Goal: Task Accomplishment & Management: Use online tool/utility

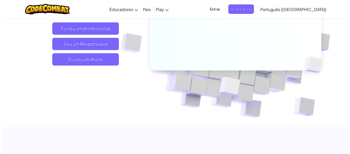
scroll to position [91, 0]
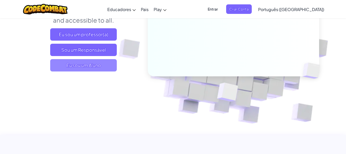
click at [103, 68] on span "Eu sou um Aluno" at bounding box center [83, 65] width 67 height 12
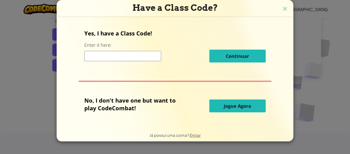
scroll to position [103, 0]
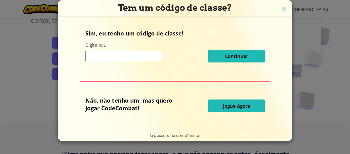
click at [122, 59] on input at bounding box center [123, 56] width 77 height 10
click at [239, 107] on font "Jogue Agora" at bounding box center [236, 106] width 27 height 6
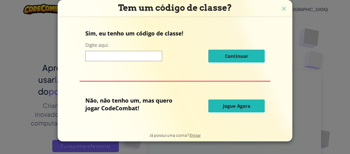
click at [239, 107] on font "Jogue Agora" at bounding box center [236, 106] width 27 height 6
click at [232, 103] on font "Jogue Agora" at bounding box center [236, 106] width 27 height 6
click at [285, 9] on img at bounding box center [284, 9] width 7 height 8
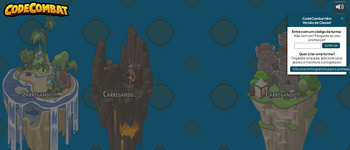
select select "pt-BR"
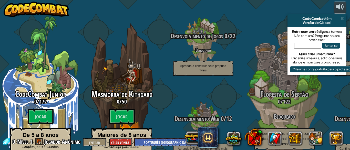
click at [125, 143] on font "Criar Conta" at bounding box center [120, 142] width 18 height 5
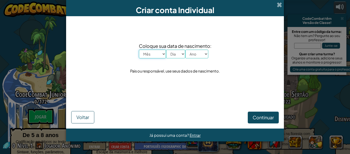
click at [165, 54] on select "Mês Janeiro Fevereiro Março Abril Maio Junho Julho Agosto Setembro Outubro Nove…" at bounding box center [152, 53] width 27 height 9
select select "2"
click at [139, 49] on select "Mês Janeiro Fevereiro Março Abril Maio Junho Julho Agosto Setembro Outubro Nove…" at bounding box center [152, 53] width 27 height 9
click at [151, 75] on div "Coloque sua data de nascimento: Mês Janeiro Fevereiro Março Abril Maio Junho Ju…" at bounding box center [175, 58] width 208 height 74
click at [181, 56] on select "Dia 1 2 3 4 5 6 7 8 9 10 11 12 13 14 15 16 17 18 19 20 21 22 23 24 25 26 27 28 …" at bounding box center [175, 53] width 19 height 9
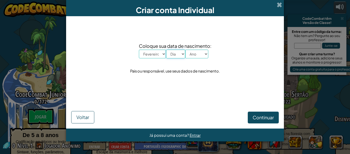
select select "27"
click at [166, 49] on select "Dia 1 2 3 4 5 6 7 8 9 10 11 12 13 14 15 16 17 18 19 20 21 22 23 24 25 26 27 28 …" at bounding box center [175, 53] width 19 height 9
click at [203, 55] on select "Ano 2025 2024 2023 2022 2021 2020 2019 2018 2017 2016 2015 2014 2013 2012 2011 …" at bounding box center [196, 53] width 23 height 9
select select "2007"
click at [185, 49] on select "Ano 2025 2024 2023 2022 2021 2020 2019 2018 2017 2016 2015 2014 2013 2012 2011 …" at bounding box center [196, 53] width 23 height 9
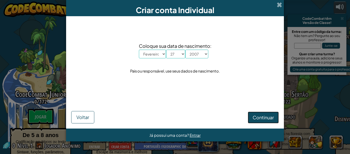
click at [272, 115] on font "Continuar" at bounding box center [263, 117] width 21 height 6
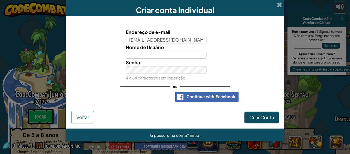
type input "cauavelascosoares@gmail.com"
click at [146, 54] on input "Nome de Usuário" at bounding box center [166, 55] width 81 height 8
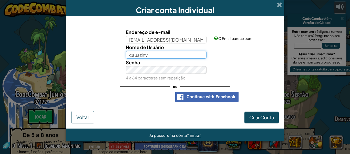
type input "cauazinv"
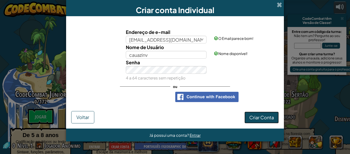
click at [259, 115] on font "Criar Conta" at bounding box center [262, 117] width 25 height 6
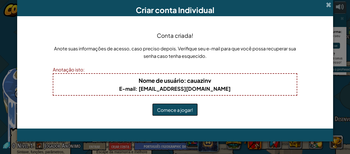
click at [192, 110] on font "Comece a jogar!" at bounding box center [175, 110] width 36 height 6
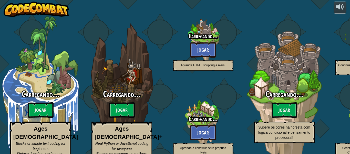
select select "pt-BR"
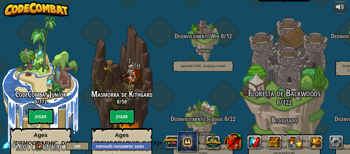
click at [259, 95] on div "Floresta de Backwoods 0 / 122 Bloqueado Supere os ogres na floresta com lógica …" at bounding box center [284, 124] width 97 height 72
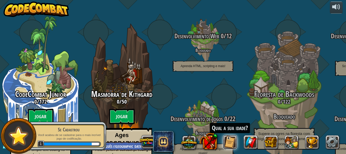
click at [239, 142] on div "Qual a sua idade?" at bounding box center [240, 142] width 205 height 21
click at [231, 142] on button at bounding box center [230, 142] width 14 height 14
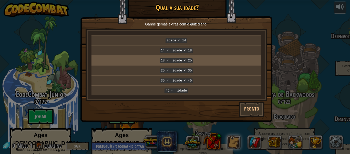
click at [188, 55] on td "18 <= idade < 25" at bounding box center [177, 60] width 170 height 10
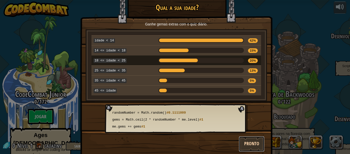
click at [240, 140] on button "Pronto" at bounding box center [252, 143] width 26 height 15
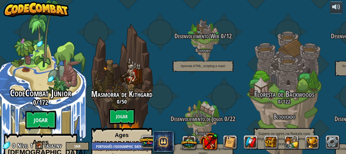
click at [53, 111] on btn "Jogar" at bounding box center [40, 120] width 31 height 18
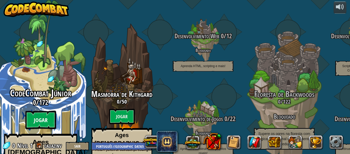
select select "pt-BR"
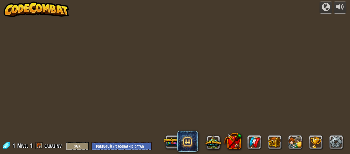
select select "pt-BR"
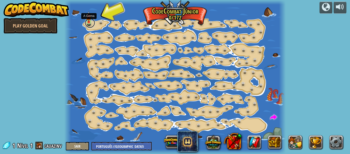
click at [91, 23] on link at bounding box center [90, 23] width 10 height 10
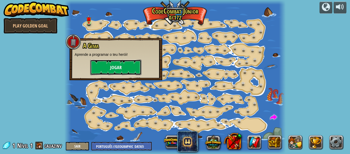
click at [101, 60] on button "Jogar" at bounding box center [115, 67] width 51 height 15
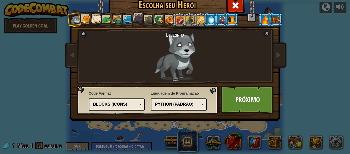
click at [88, 18] on li at bounding box center [95, 18] width 15 height 15
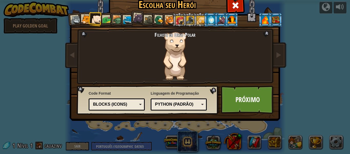
click at [83, 16] on div at bounding box center [86, 19] width 9 height 9
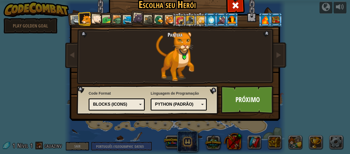
click at [78, 16] on li at bounding box center [85, 19] width 14 height 14
click at [75, 16] on div at bounding box center [76, 20] width 10 height 10
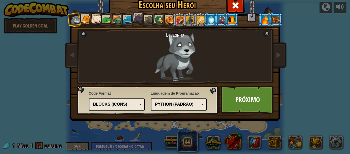
click at [98, 19] on div at bounding box center [97, 19] width 10 height 10
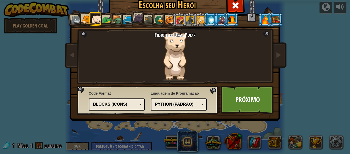
click at [109, 19] on li at bounding box center [116, 19] width 15 height 15
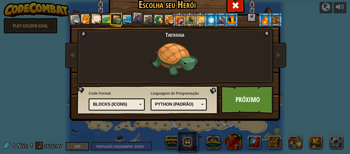
click at [105, 19] on div at bounding box center [106, 19] width 9 height 9
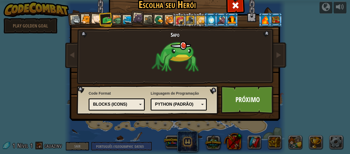
click at [124, 21] on div at bounding box center [127, 19] width 9 height 9
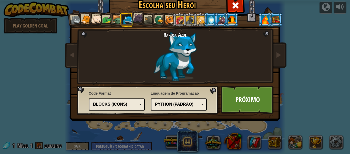
click at [138, 19] on div at bounding box center [138, 18] width 10 height 10
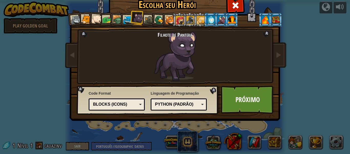
click at [145, 19] on div at bounding box center [148, 19] width 9 height 9
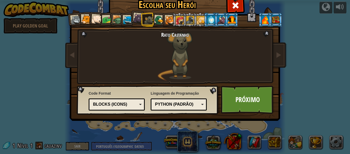
click at [159, 20] on div at bounding box center [159, 20] width 10 height 10
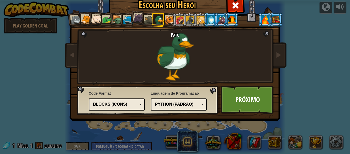
click at [167, 20] on div at bounding box center [169, 19] width 9 height 9
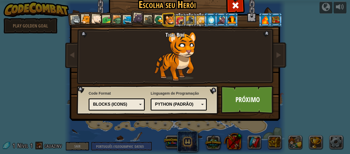
click at [174, 21] on li at bounding box center [169, 20] width 14 height 14
click at [176, 21] on div at bounding box center [180, 20] width 8 height 8
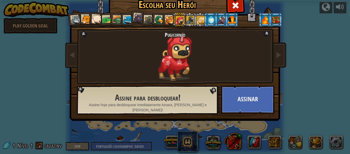
click at [188, 17] on div at bounding box center [190, 20] width 8 height 8
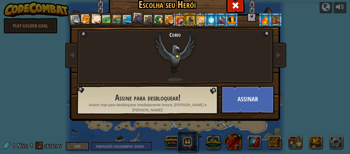
click at [198, 19] on div at bounding box center [201, 20] width 8 height 8
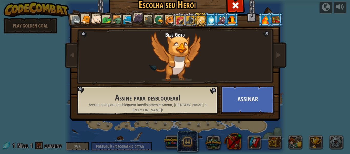
click at [207, 17] on div at bounding box center [211, 19] width 8 height 8
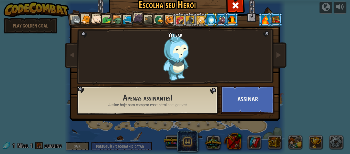
click at [219, 17] on div at bounding box center [221, 19] width 8 height 8
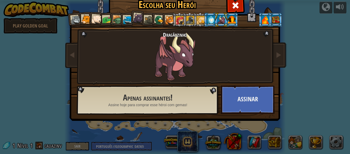
click at [230, 17] on div at bounding box center [232, 19] width 8 height 8
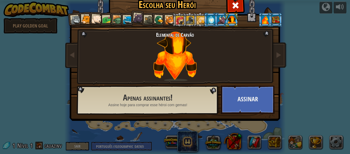
click at [262, 21] on div at bounding box center [266, 19] width 8 height 8
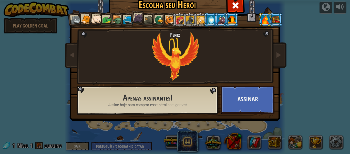
click at [134, 19] on div at bounding box center [138, 18] width 10 height 10
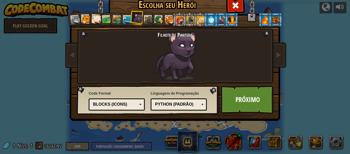
click at [199, 105] on div "Python (Padrão)" at bounding box center [178, 104] width 49 height 8
click at [200, 104] on div "JavaScript" at bounding box center [178, 104] width 49 height 8
click at [138, 105] on div "Blocks (Icons)" at bounding box center [116, 104] width 49 height 8
click at [164, 137] on div "Escolha seu Herói 1 Lobezinho Pantera Filhote de Urso Polar Sapo Tartaruga Rapo…" at bounding box center [175, 77] width 210 height 169
click at [236, 104] on link "Próximo" at bounding box center [248, 99] width 54 height 28
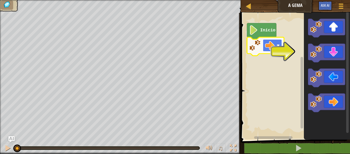
click at [270, 47] on image "Espaço de trabalho do Blockly" at bounding box center [269, 45] width 9 height 9
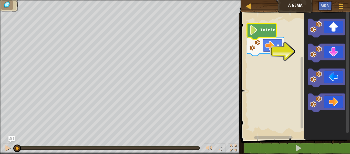
click at [271, 27] on icon "Espaço de trabalho do Blockly" at bounding box center [261, 31] width 29 height 16
click at [253, 34] on image "Espaço de trabalho do Blockly" at bounding box center [253, 29] width 9 height 9
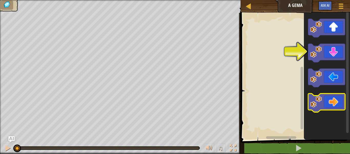
click at [326, 102] on icon "Espaço de trabalho do Blockly" at bounding box center [326, 102] width 37 height 18
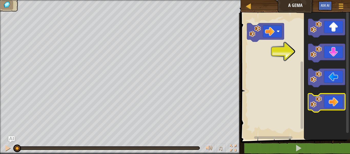
click at [326, 102] on icon "Espaço de trabalho do Blockly" at bounding box center [326, 102] width 37 height 18
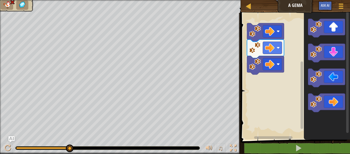
click at [250, 35] on image "Espaço de trabalho do Blockly" at bounding box center [255, 31] width 12 height 12
click at [255, 35] on image "Espaço de trabalho do Blockly" at bounding box center [255, 31] width 12 height 12
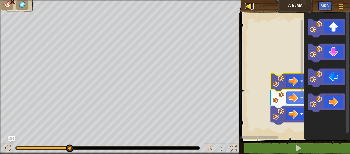
click at [250, 7] on div at bounding box center [248, 6] width 6 height 6
select select "pt-BR"
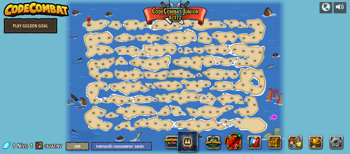
select select "pt-BR"
click at [90, 25] on link at bounding box center [90, 23] width 10 height 10
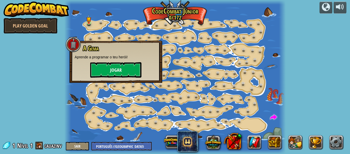
drag, startPoint x: 104, startPoint y: 61, endPoint x: 105, endPoint y: 67, distance: 6.7
click at [105, 67] on div "A Gema Aprende a programar o teu herói! [GEOGRAPHIC_DATA]" at bounding box center [116, 61] width 83 height 33
click at [105, 67] on button "Jogar" at bounding box center [115, 69] width 51 height 15
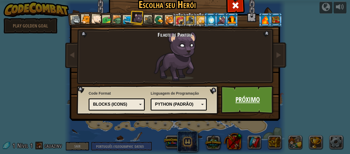
click at [245, 90] on link "Próximo" at bounding box center [248, 99] width 54 height 28
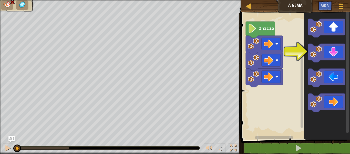
click at [277, 48] on rect "Espaço de trabalho do Blockly" at bounding box center [295, 74] width 111 height 129
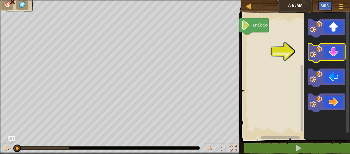
click at [311, 52] on image "Espaço de trabalho do Blockly" at bounding box center [316, 52] width 12 height 12
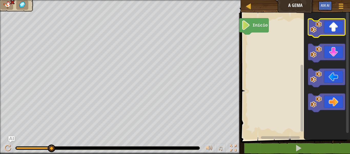
click at [324, 33] on icon "Espaço de trabalho do Blockly" at bounding box center [326, 28] width 37 height 18
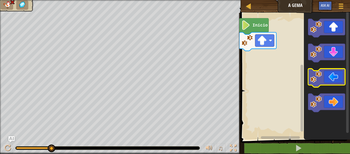
click at [324, 74] on icon "Espaço de trabalho do Blockly" at bounding box center [326, 77] width 37 height 18
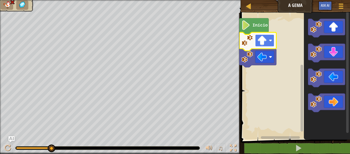
click at [269, 44] on rect "Espaço de trabalho do Blockly" at bounding box center [264, 40] width 19 height 12
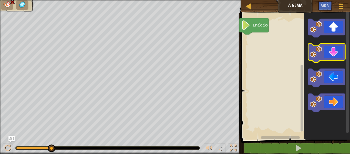
click at [326, 58] on icon "Espaço de trabalho do Blockly" at bounding box center [326, 53] width 37 height 18
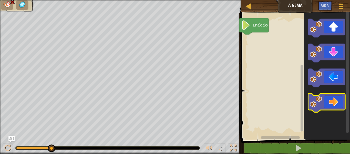
click at [333, 101] on icon "Espaço de trabalho do Blockly" at bounding box center [326, 102] width 37 height 18
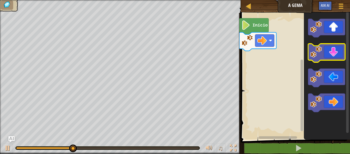
click at [338, 56] on icon "Espaço de trabalho do Blockly" at bounding box center [326, 53] width 37 height 18
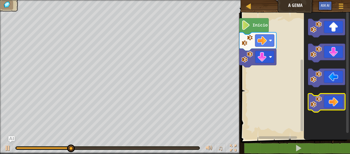
click at [322, 97] on icon "Espaço de trabalho do Blockly" at bounding box center [326, 102] width 37 height 18
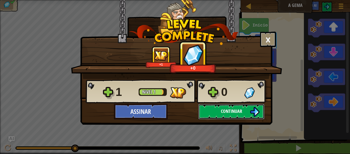
click at [241, 112] on span "Continuar" at bounding box center [231, 111] width 21 height 6
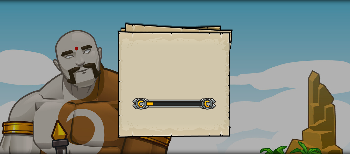
click at [232, 50] on div "Goals Start Level Erro ao carregar do servidor Você precisa de uma assinatura p…" at bounding box center [174, 79] width 115 height 115
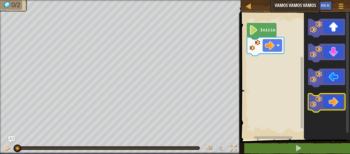
click at [328, 99] on icon "Espaço de trabalho do Blockly" at bounding box center [326, 102] width 37 height 18
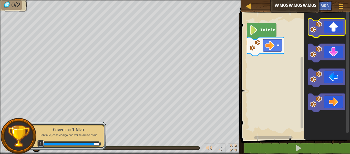
click at [334, 31] on icon "Espaço de trabalho do Blockly" at bounding box center [326, 28] width 37 height 18
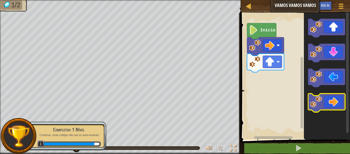
click at [326, 101] on icon "Espaço de trabalho do Blockly" at bounding box center [326, 102] width 37 height 18
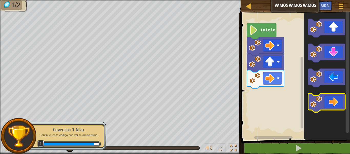
click at [326, 101] on icon "Espaço de trabalho do Blockly" at bounding box center [326, 102] width 37 height 18
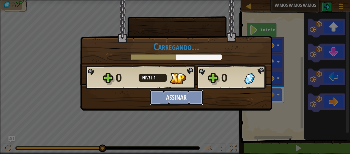
click at [195, 99] on button "Assinar" at bounding box center [177, 97] width 54 height 15
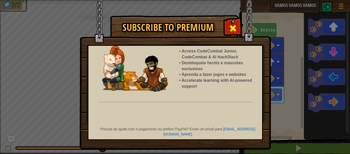
click at [236, 23] on div at bounding box center [233, 27] width 16 height 16
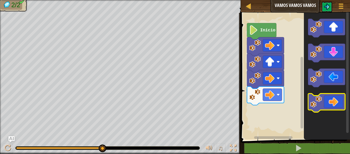
click at [329, 94] on icon "Espaço de trabalho do Blockly" at bounding box center [326, 102] width 37 height 18
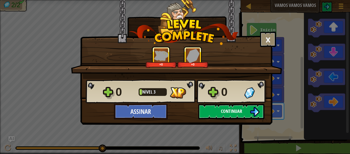
click at [223, 110] on span "Continuar" at bounding box center [231, 111] width 21 height 6
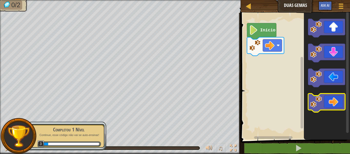
click at [333, 100] on icon "Espaço de trabalho do Blockly" at bounding box center [326, 102] width 37 height 18
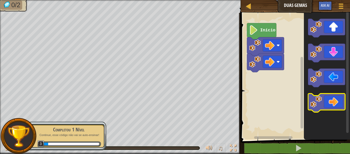
click at [333, 100] on icon "Espaço de trabalho do Blockly" at bounding box center [326, 102] width 37 height 18
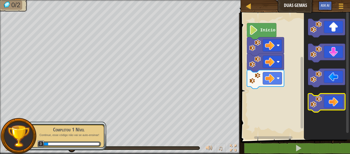
click at [333, 100] on icon "Espaço de trabalho do Blockly" at bounding box center [326, 102] width 37 height 18
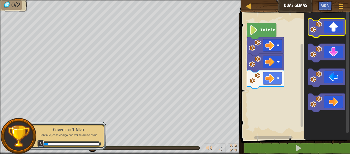
click at [337, 30] on icon "Espaço de trabalho do Blockly" at bounding box center [326, 28] width 37 height 18
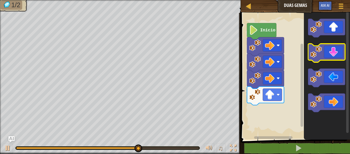
click at [330, 52] on icon "Espaço de trabalho do Blockly" at bounding box center [326, 53] width 37 height 18
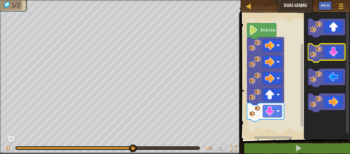
click at [330, 52] on icon "Espaço de trabalho do Blockly" at bounding box center [326, 53] width 37 height 18
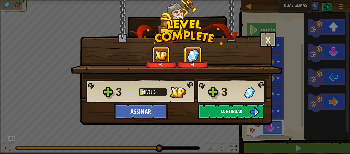
click at [250, 108] on img at bounding box center [255, 112] width 10 height 10
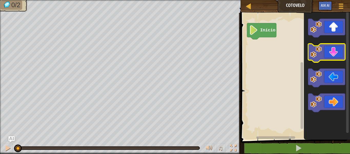
click at [342, 59] on icon "Espaço de trabalho do Blockly" at bounding box center [326, 53] width 37 height 18
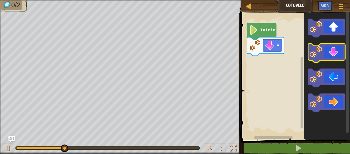
click at [342, 59] on icon "Espaço de trabalho do Blockly" at bounding box center [326, 53] width 37 height 18
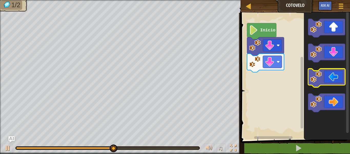
click at [322, 77] on image "Espaço de trabalho do Blockly" at bounding box center [316, 77] width 12 height 12
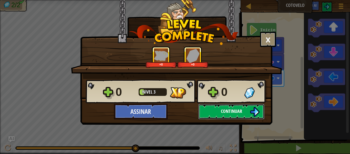
click at [243, 110] on button "Continuar" at bounding box center [232, 111] width 66 height 15
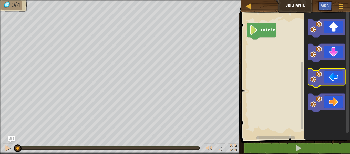
click at [329, 85] on rect "Espaço de trabalho do Blockly" at bounding box center [326, 77] width 37 height 18
click at [329, 83] on icon "Espaço de trabalho do Blockly" at bounding box center [326, 77] width 37 height 18
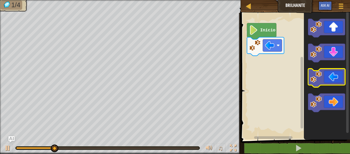
click at [319, 78] on image "Espaço de trabalho do Blockly" at bounding box center [316, 77] width 12 height 12
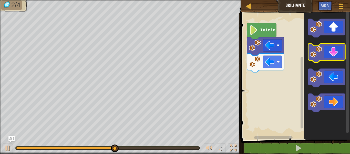
click at [333, 50] on icon "Espaço de trabalho do Blockly" at bounding box center [326, 53] width 37 height 18
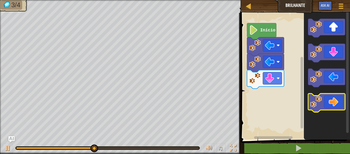
click at [331, 102] on icon "Espaço de trabalho do Blockly" at bounding box center [326, 102] width 37 height 18
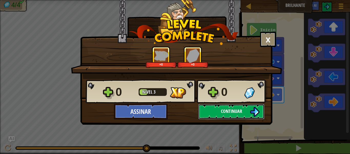
click at [230, 114] on button "Continuar" at bounding box center [232, 111] width 66 height 15
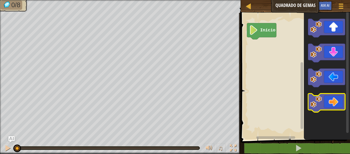
click at [332, 104] on icon "Espaço de trabalho do Blockly" at bounding box center [326, 102] width 37 height 18
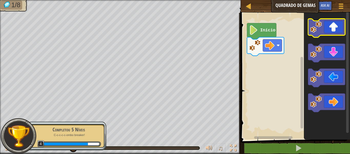
click at [329, 32] on icon "Espaço de trabalho do Blockly" at bounding box center [326, 28] width 37 height 18
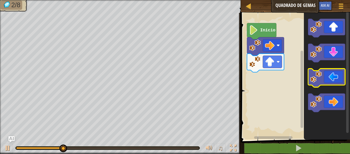
click at [329, 80] on icon "Espaço de trabalho do Blockly" at bounding box center [326, 77] width 37 height 18
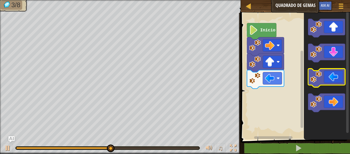
click at [329, 80] on icon "Espaço de trabalho do Blockly" at bounding box center [326, 77] width 37 height 18
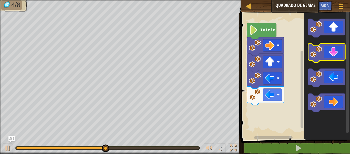
click at [331, 52] on icon "Espaço de trabalho do Blockly" at bounding box center [326, 53] width 37 height 18
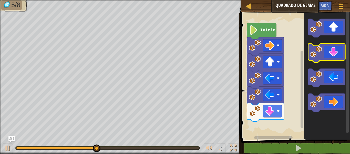
click at [331, 52] on icon "Espaço de trabalho do Blockly" at bounding box center [326, 53] width 37 height 18
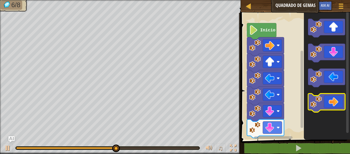
click at [332, 104] on icon "Espaço de trabalho do Blockly" at bounding box center [326, 102] width 37 height 18
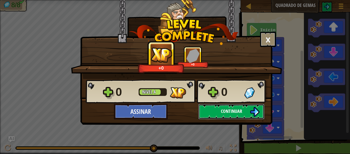
click at [249, 106] on button "Continuar" at bounding box center [232, 111] width 66 height 15
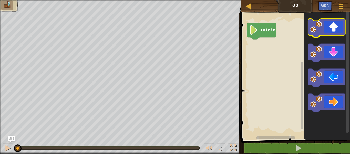
click at [335, 22] on icon "Espaço de trabalho do Blockly" at bounding box center [326, 28] width 37 height 18
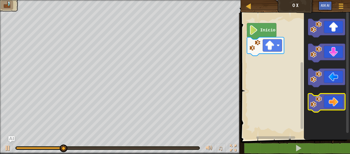
click at [334, 103] on icon "Espaço de trabalho do Blockly" at bounding box center [326, 102] width 37 height 18
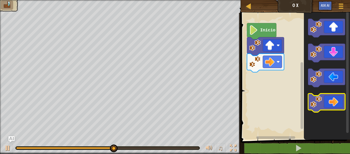
click at [334, 103] on icon "Espaço de trabalho do Blockly" at bounding box center [326, 102] width 37 height 18
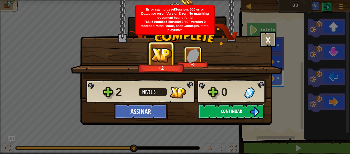
click at [215, 118] on button "Continuar" at bounding box center [232, 111] width 66 height 15
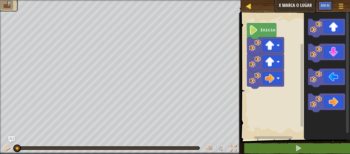
click at [251, 10] on div "Mapa" at bounding box center [252, 6] width 3 height 13
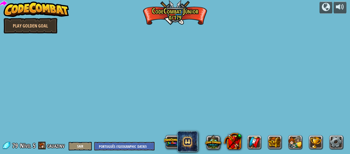
select select "pt-BR"
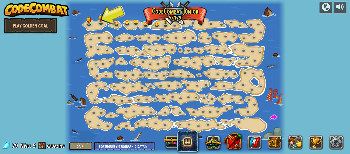
click at [82, 148] on button "Sair" at bounding box center [80, 146] width 23 height 8
